Goal: Information Seeking & Learning: Learn about a topic

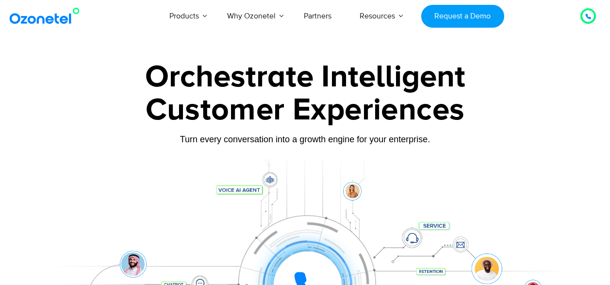
click at [205, 12] on link "Products" at bounding box center [184, 16] width 58 height 32
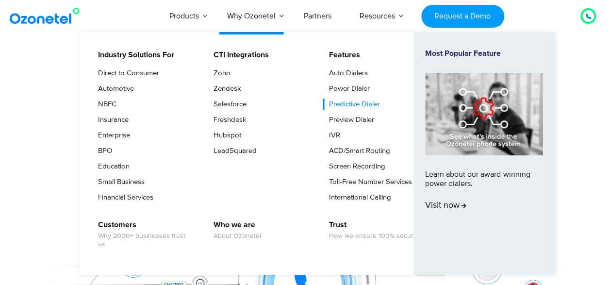
click at [366, 108] on link "Predictive Dialer" at bounding box center [352, 105] width 59 height 12
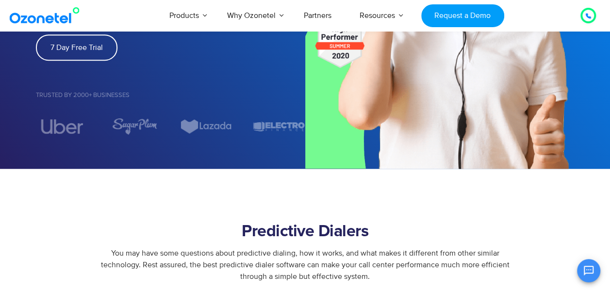
scroll to position [291, 0]
